Goal: Task Accomplishment & Management: Use online tool/utility

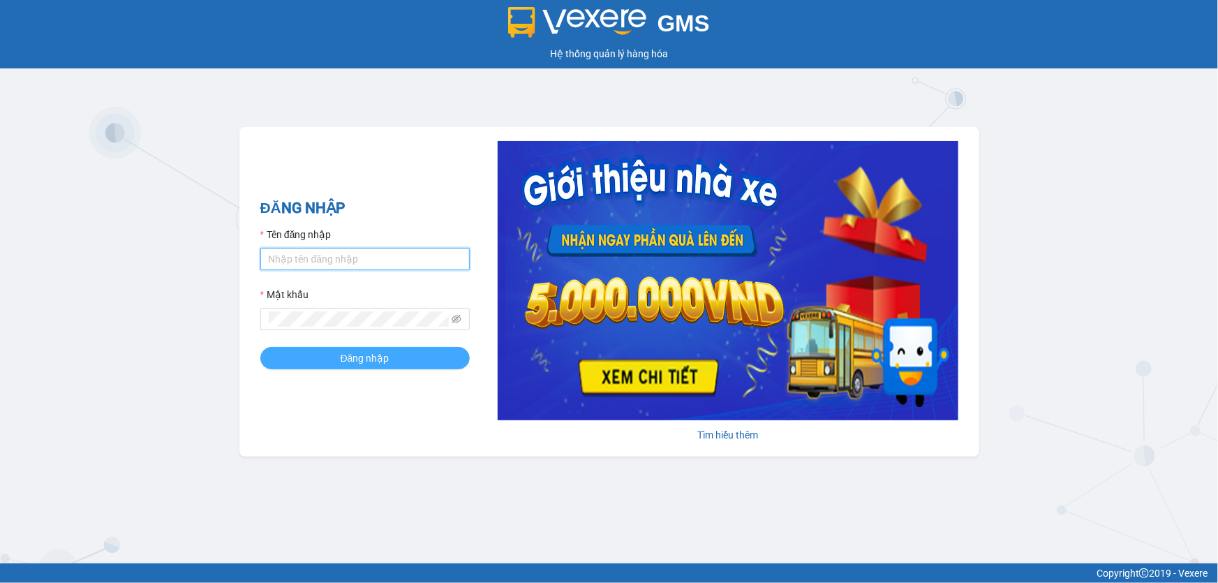
type input "hanghoatanda.hiepthanh"
click at [341, 359] on span "Đăng nhập" at bounding box center [365, 357] width 49 height 15
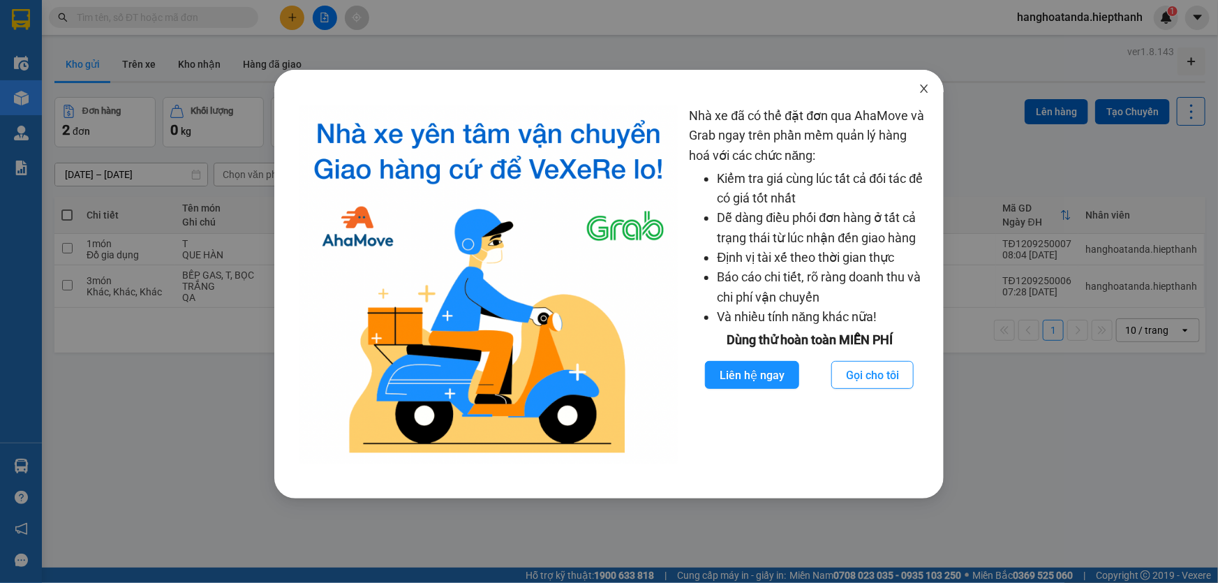
click at [921, 85] on icon "close" at bounding box center [925, 88] width 8 height 8
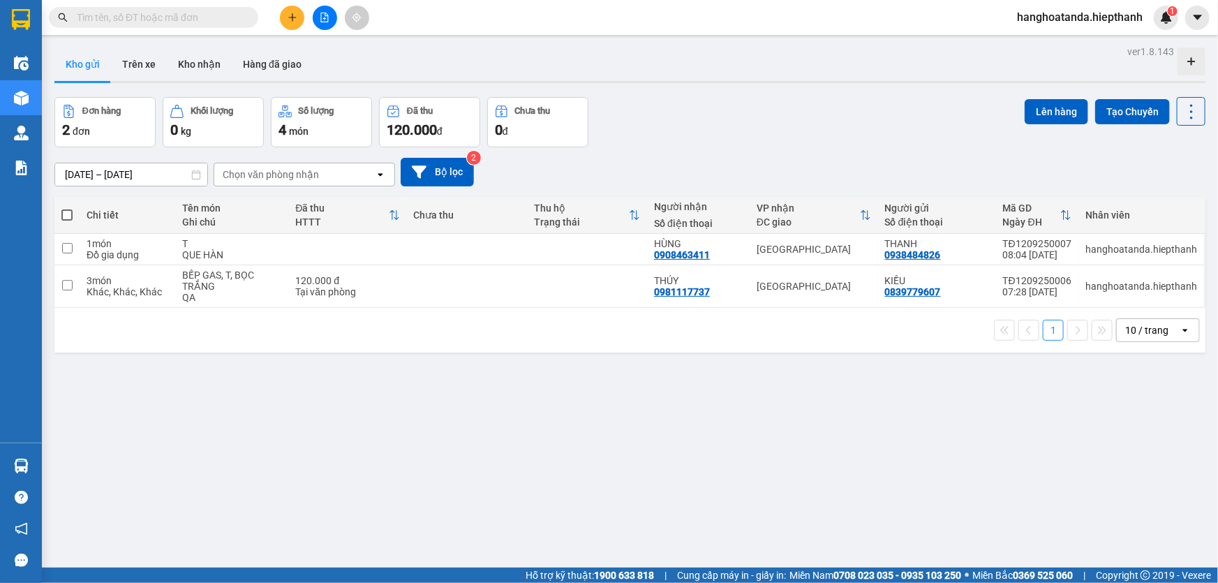
click at [155, 13] on input "text" at bounding box center [159, 17] width 165 height 15
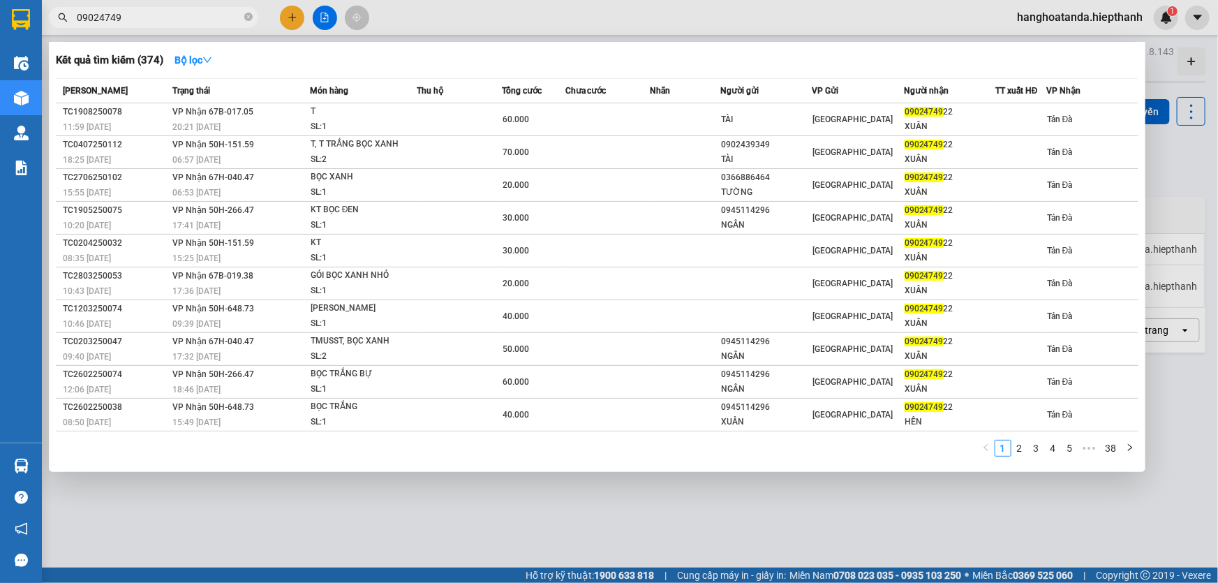
click at [154, 16] on input "09024749" at bounding box center [159, 17] width 165 height 15
type input "0902474922"
